Goal: Task Accomplishment & Management: Manage account settings

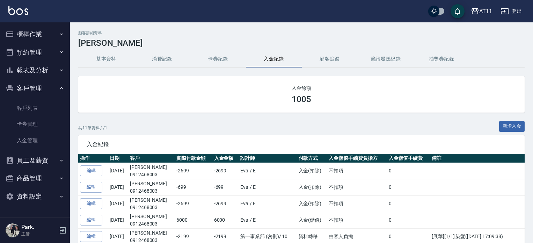
scroll to position [35, 0]
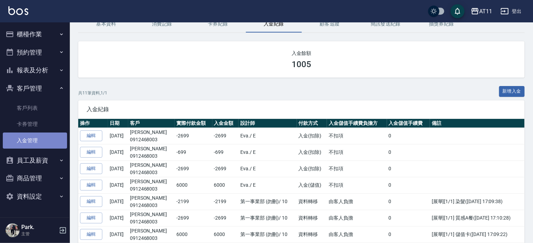
click at [25, 136] on link "入金管理" at bounding box center [35, 140] width 64 height 16
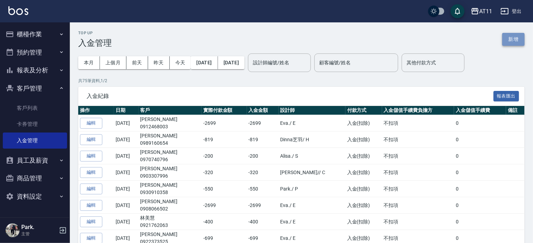
click at [508, 39] on button "新增" at bounding box center [513, 39] width 22 height 13
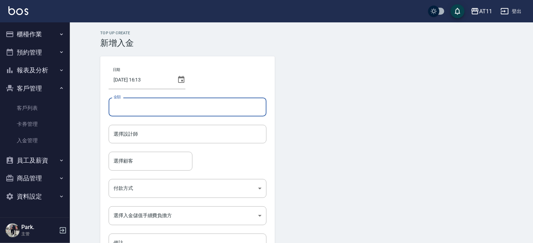
click at [144, 103] on input "金額" at bounding box center [188, 106] width 158 height 19
click at [47, 107] on link "客戶列表" at bounding box center [35, 108] width 64 height 16
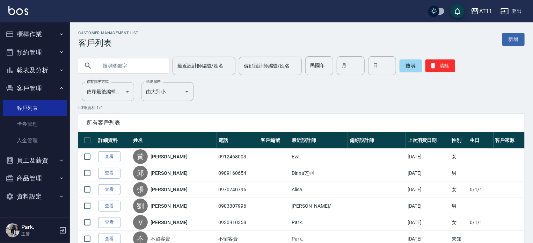
click at [116, 62] on input "text" at bounding box center [131, 65] width 66 height 19
type input "0927920607"
click at [407, 62] on button "搜尋" at bounding box center [410, 65] width 22 height 13
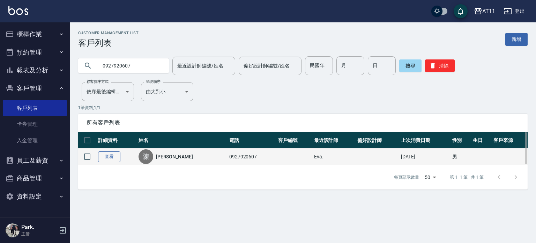
click at [103, 158] on link "查看" at bounding box center [109, 156] width 22 height 11
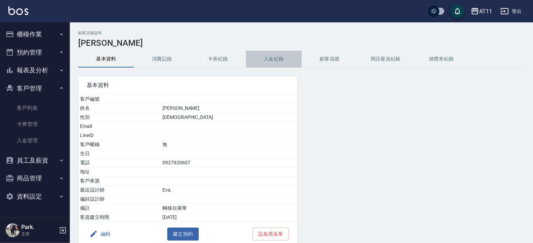
click at [275, 56] on button "入金紀錄" at bounding box center [274, 59] width 56 height 17
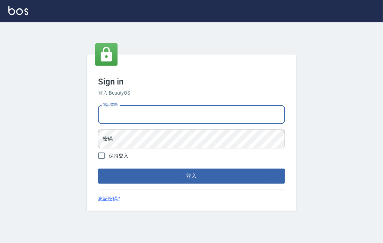
click at [170, 114] on input "電話號碼" at bounding box center [191, 114] width 187 height 19
type input "0953539532"
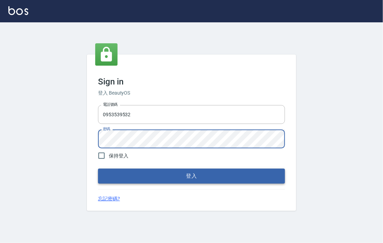
click at [161, 181] on button "登入" at bounding box center [191, 176] width 187 height 15
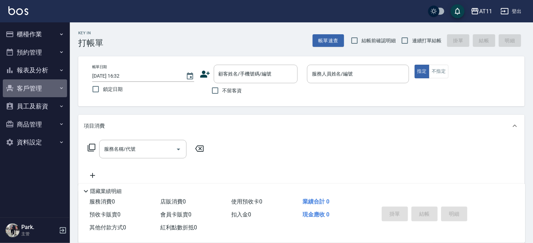
click at [31, 87] on button "客戶管理" at bounding box center [35, 88] width 64 height 18
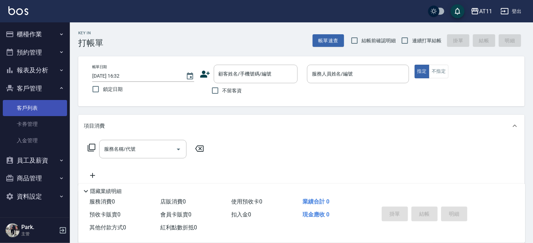
click at [31, 109] on link "客戶列表" at bounding box center [35, 108] width 64 height 16
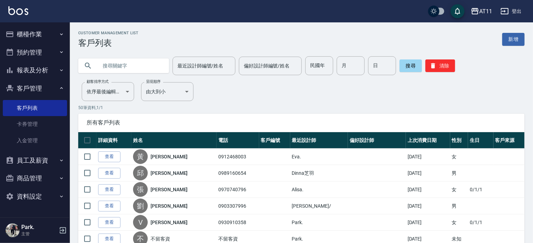
click at [102, 67] on input "text" at bounding box center [131, 65] width 66 height 19
type input "f"
type input "牽"
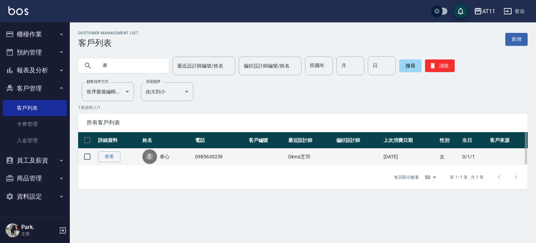
click at [147, 159] on div "牽" at bounding box center [149, 156] width 15 height 15
click at [113, 156] on link "查看" at bounding box center [109, 156] width 22 height 11
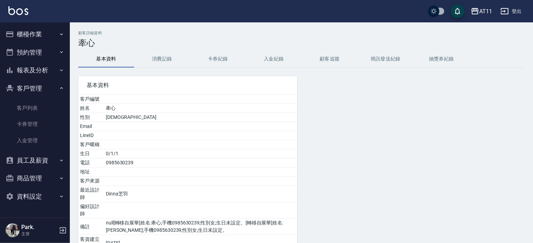
click at [274, 58] on button "入金紀錄" at bounding box center [274, 59] width 56 height 17
